Goal: Check status: Check status

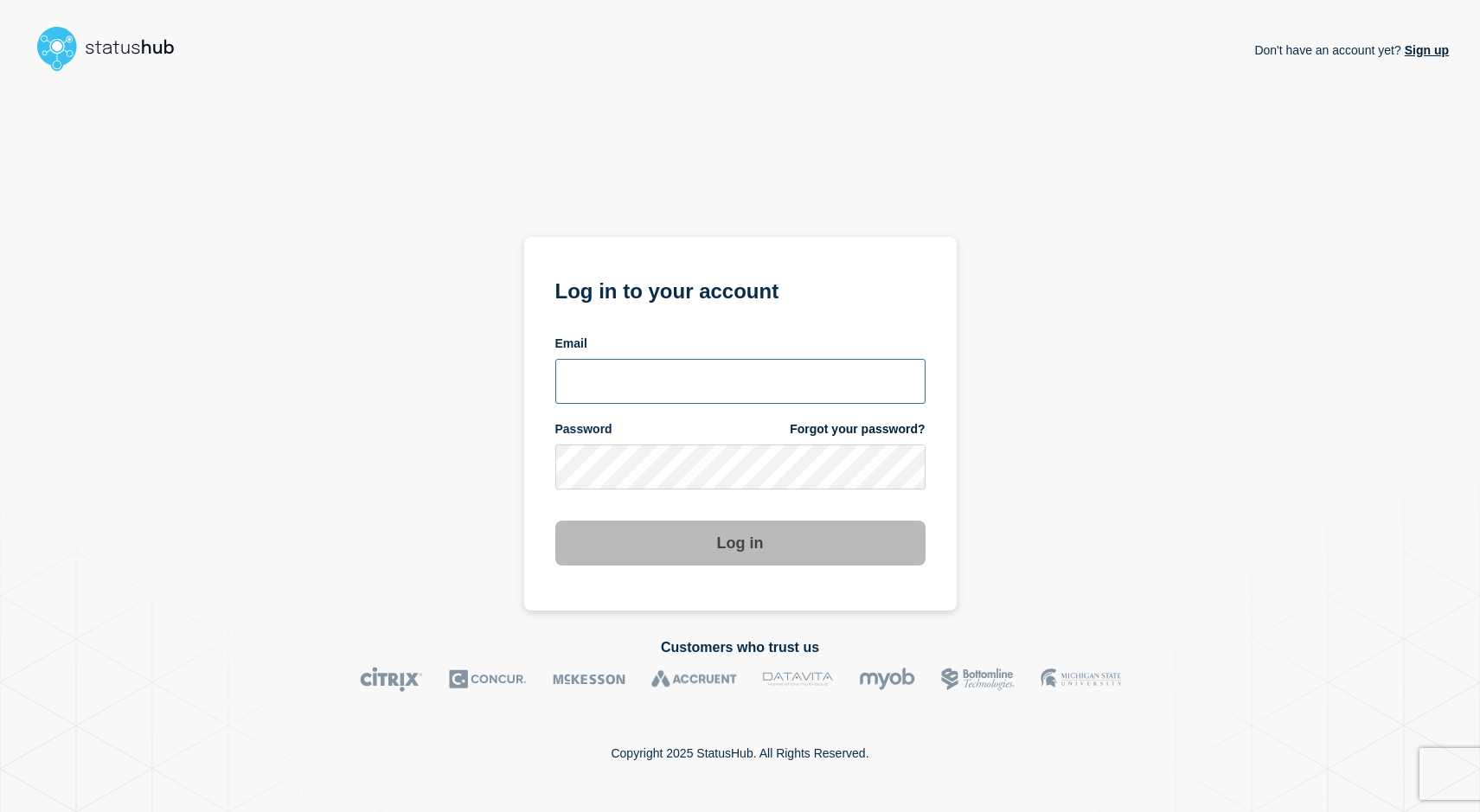
click at [670, 384] on input "email input" at bounding box center [740, 381] width 370 height 45
type input "psawado@clemson.edu"
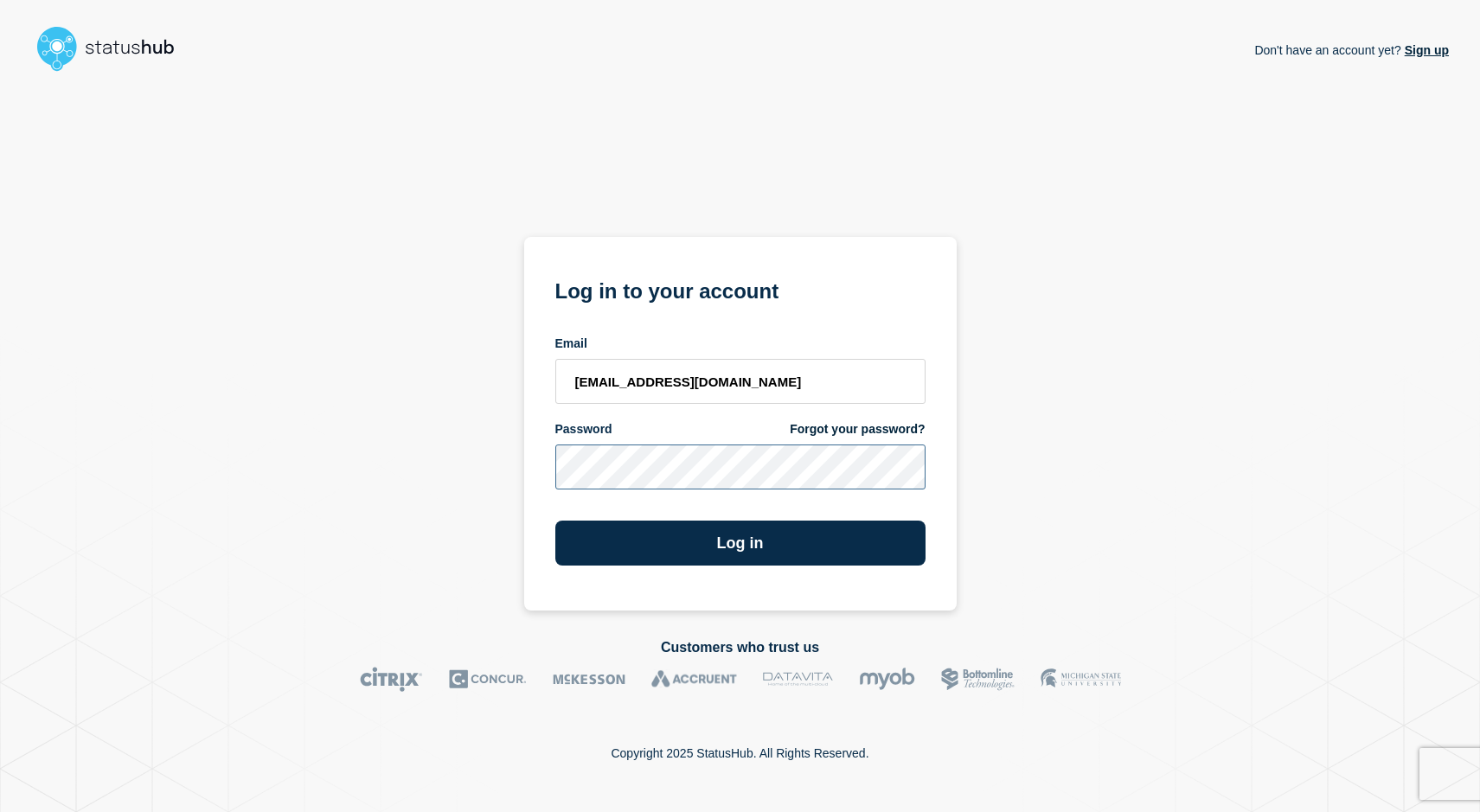
click at [555, 521] on button "Log in" at bounding box center [740, 543] width 370 height 45
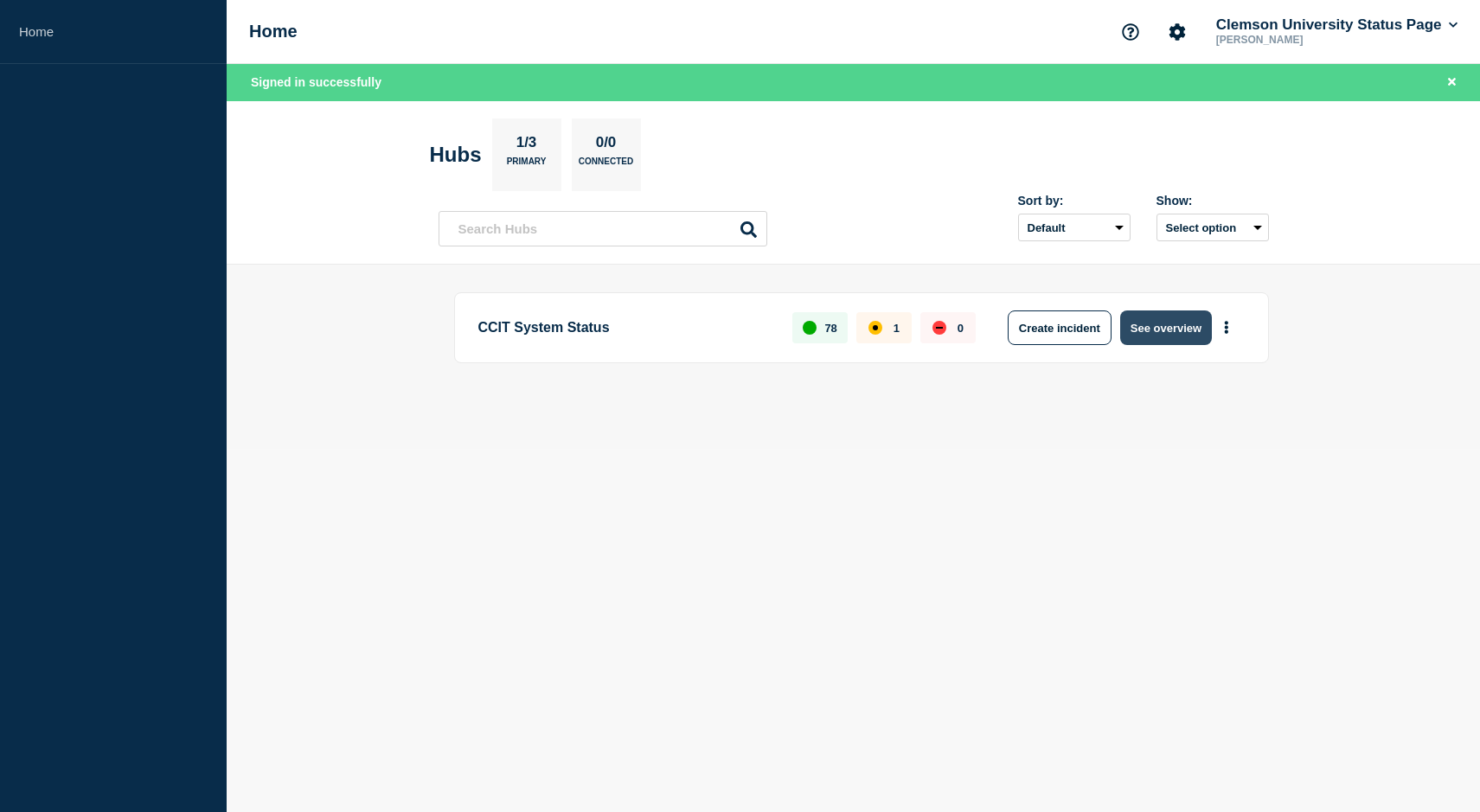
click at [1150, 327] on button "See overview" at bounding box center [1166, 327] width 92 height 34
